Goal: Information Seeking & Learning: Learn about a topic

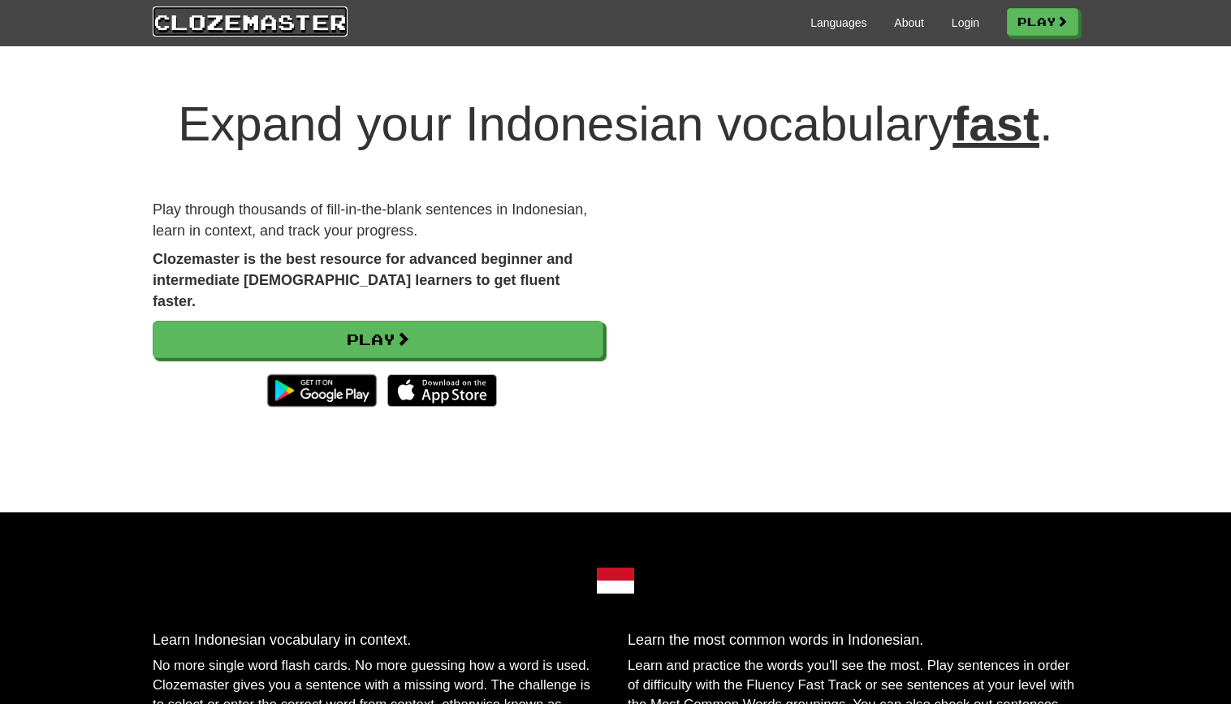
click at [299, 15] on link "Clozemaster" at bounding box center [250, 21] width 195 height 30
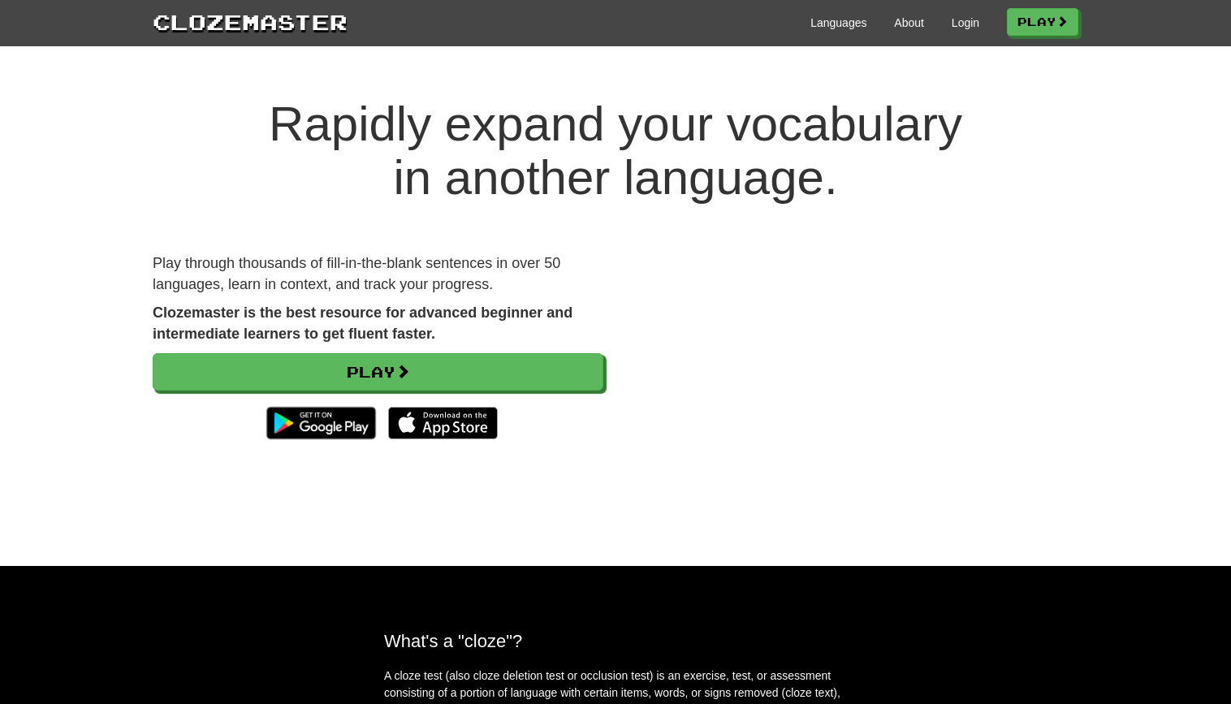
click at [346, 280] on p "Play through thousands of fill-in-the-blank sentences in over 50 languages, lea…" at bounding box center [378, 273] width 451 height 41
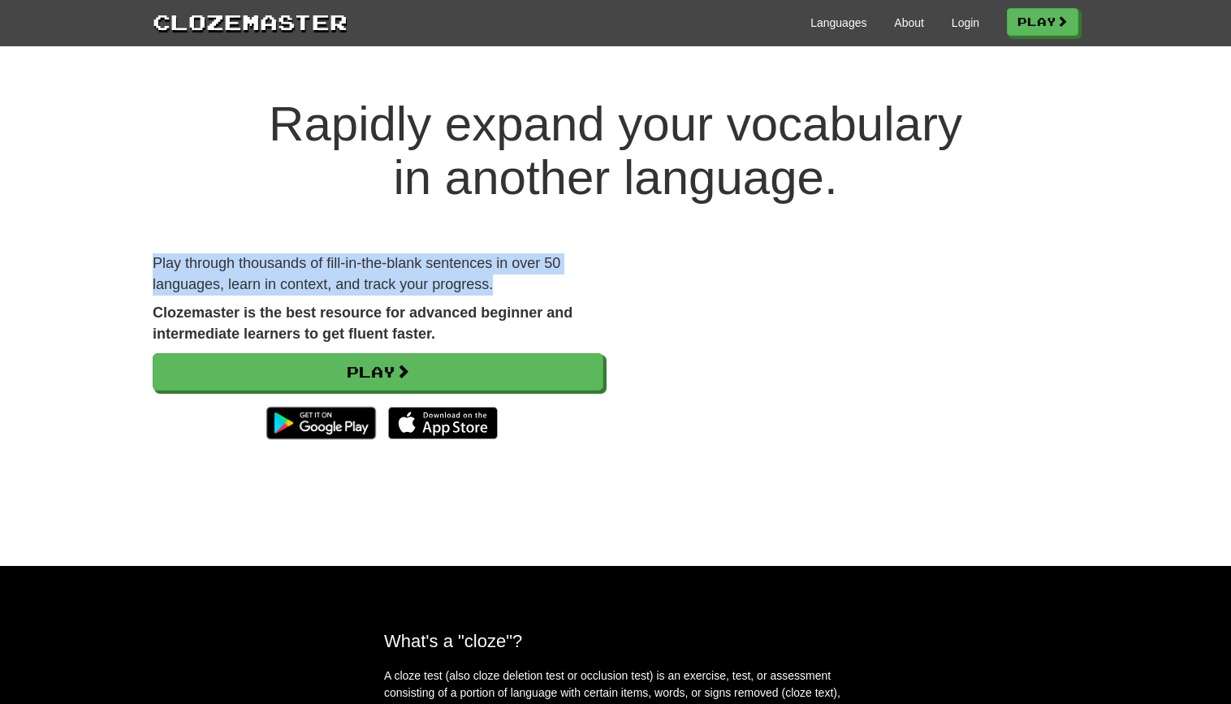
click at [399, 566] on div "Rapidly expand your vocabulary in another language. Play through thousands of f…" at bounding box center [615, 315] width 1231 height 501
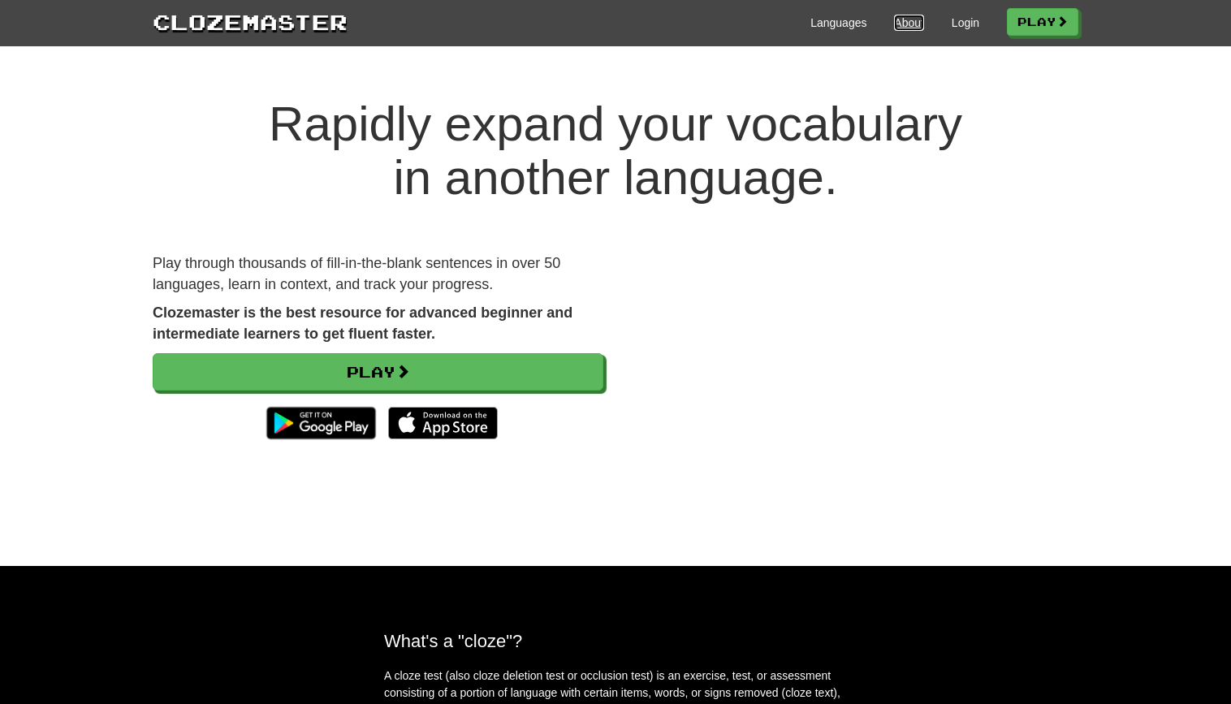
click at [896, 27] on link "About" at bounding box center [909, 23] width 30 height 16
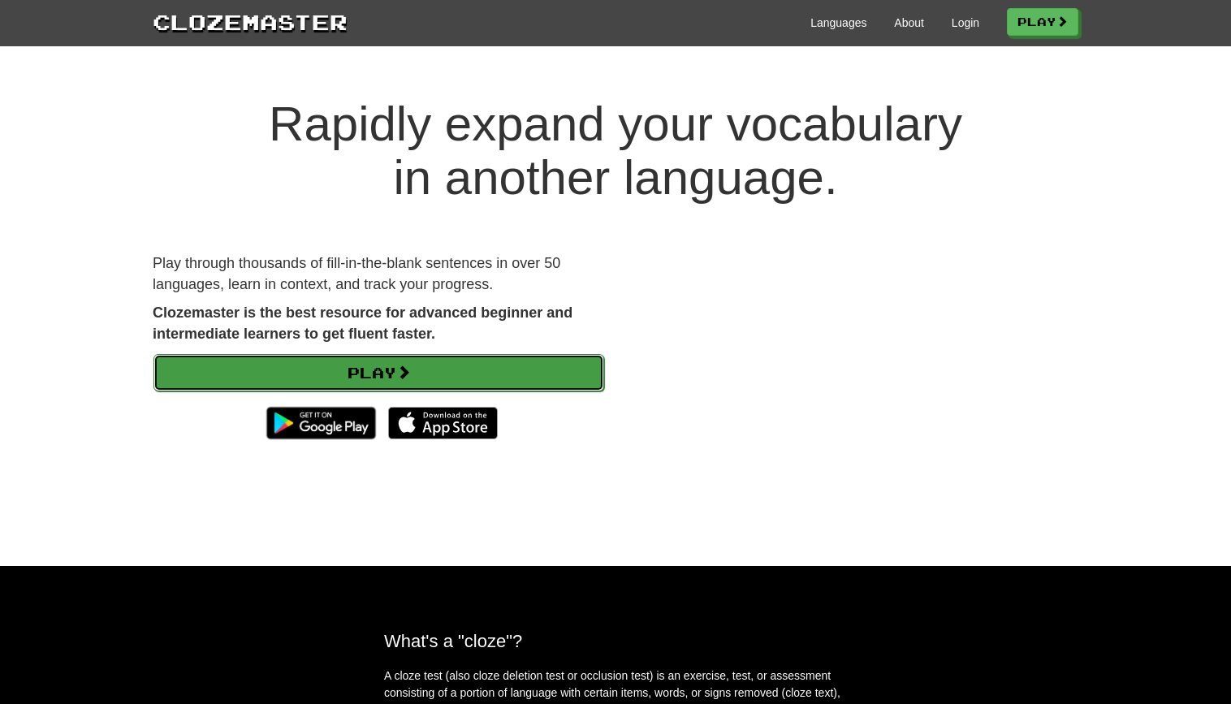
click at [487, 380] on link "Play" at bounding box center [379, 372] width 451 height 37
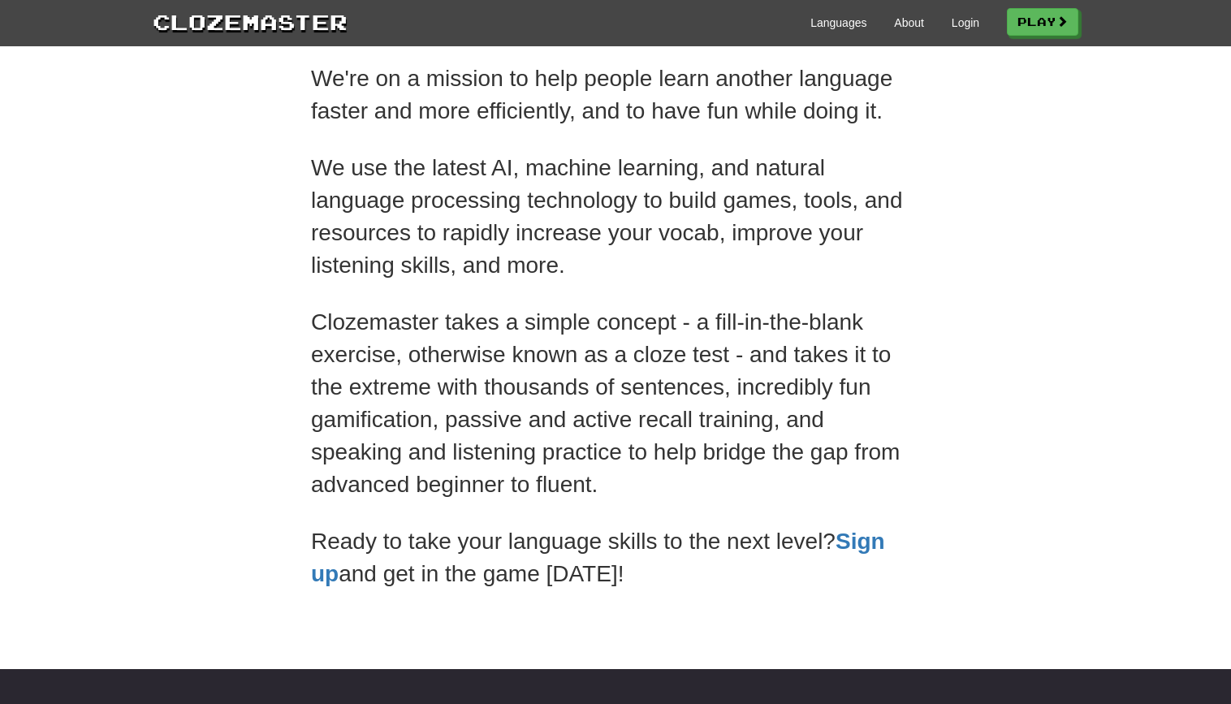
scroll to position [76, 0]
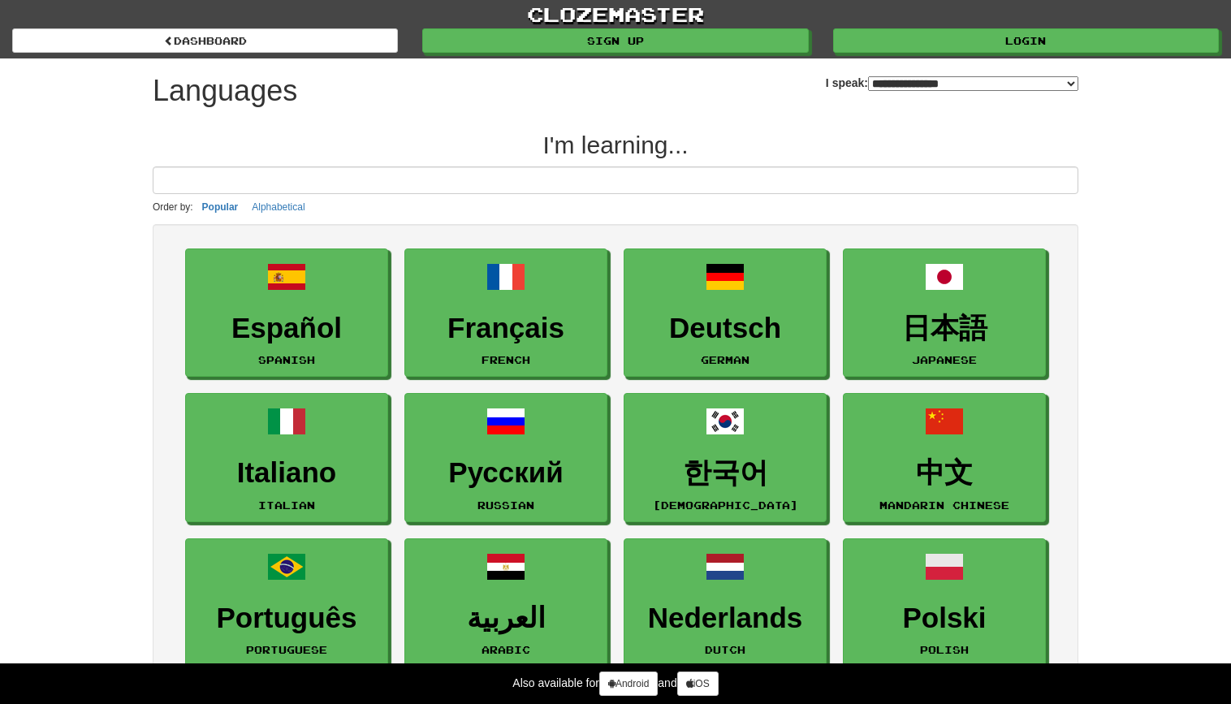
select select "*******"
click at [404, 184] on input at bounding box center [616, 181] width 926 height 28
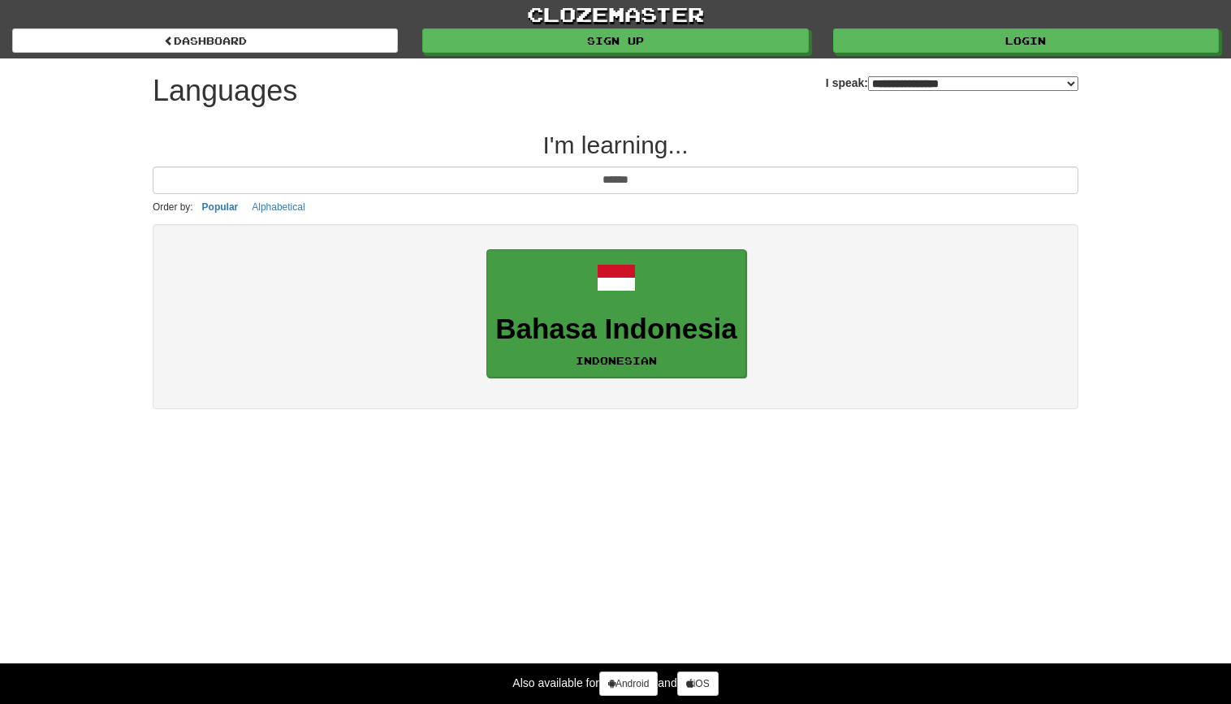
type input "******"
click at [530, 290] on link "Bahasa Indonesia Indonesian" at bounding box center [617, 313] width 260 height 129
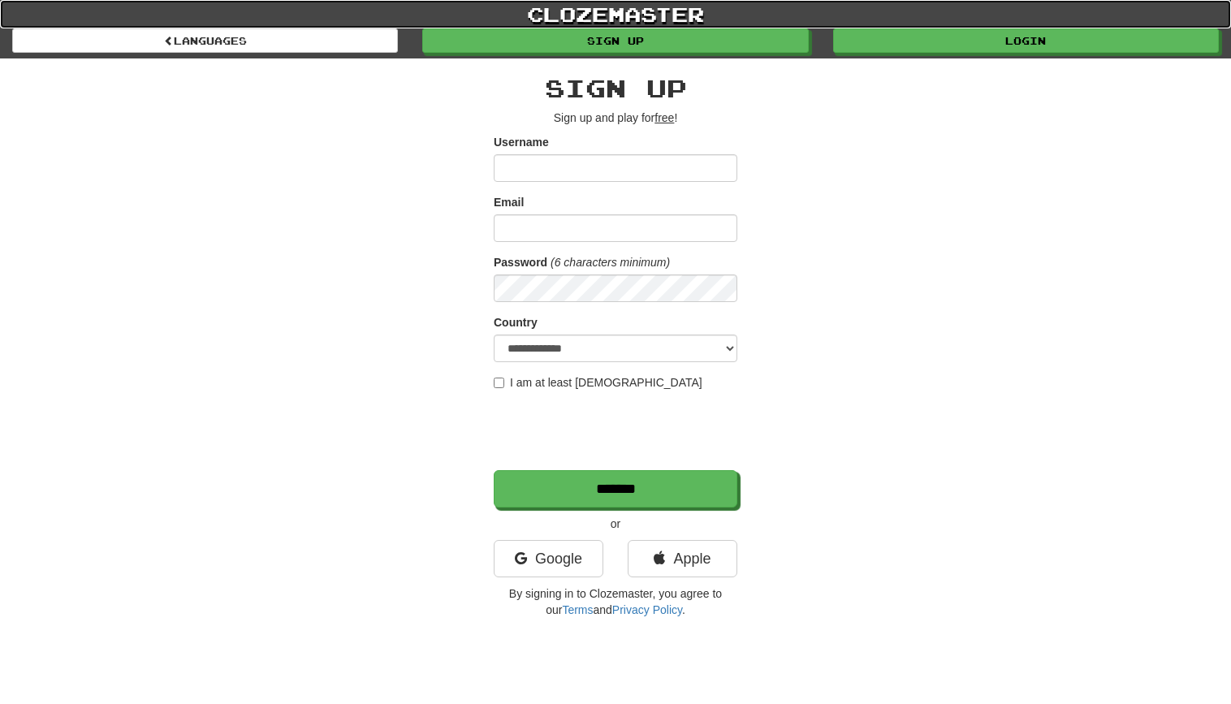
click at [587, 4] on link "clozemaster" at bounding box center [615, 14] width 1231 height 28
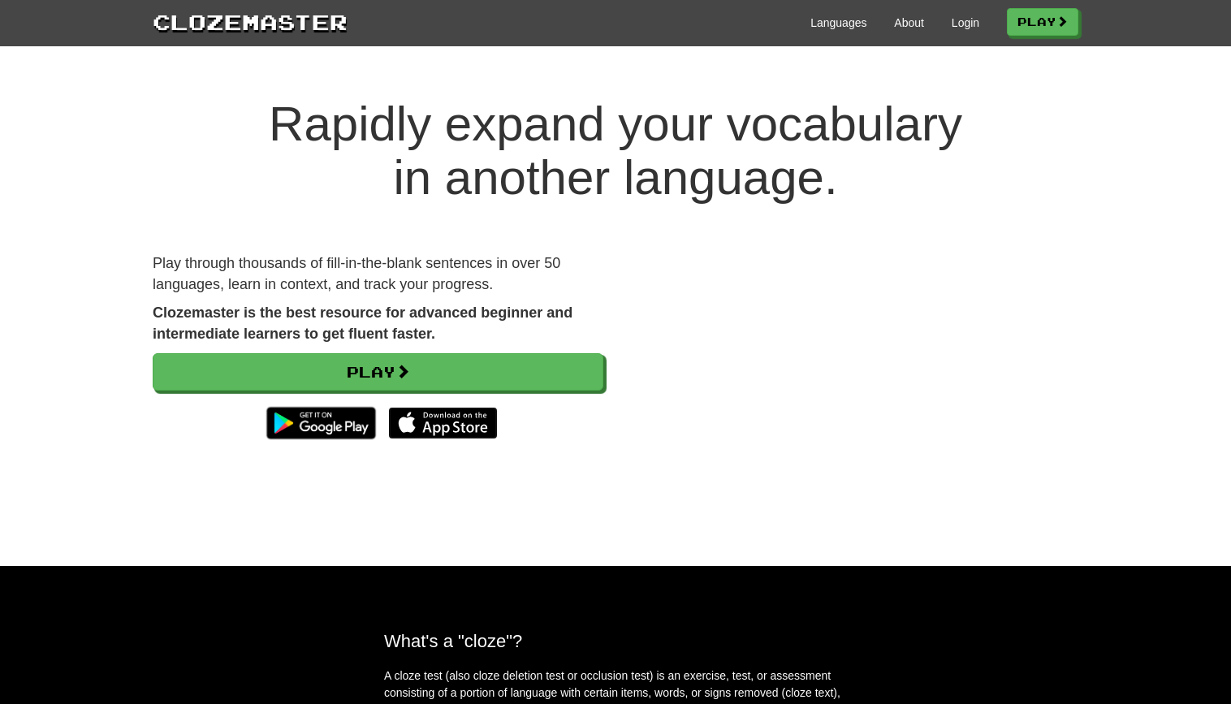
click at [431, 424] on img at bounding box center [443, 423] width 110 height 32
